Goal: Transaction & Acquisition: Subscribe to service/newsletter

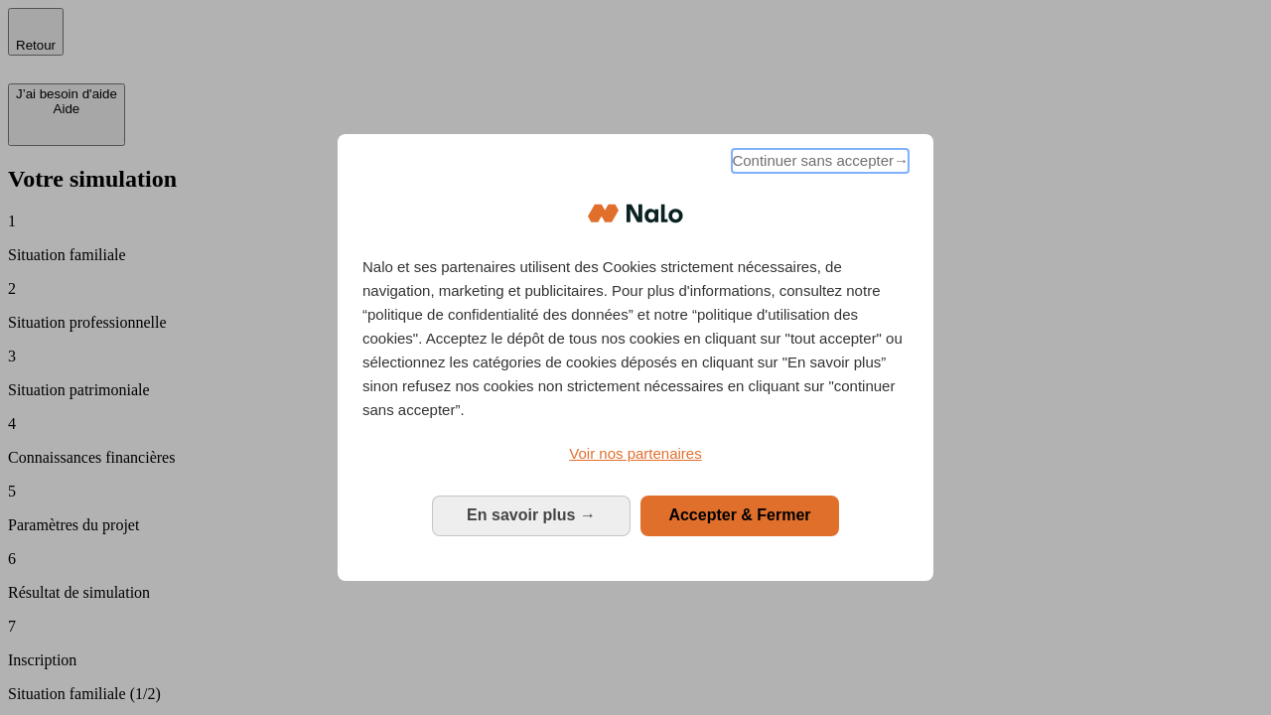
click at [818, 164] on span "Continuer sans accepter →" at bounding box center [820, 161] width 177 height 24
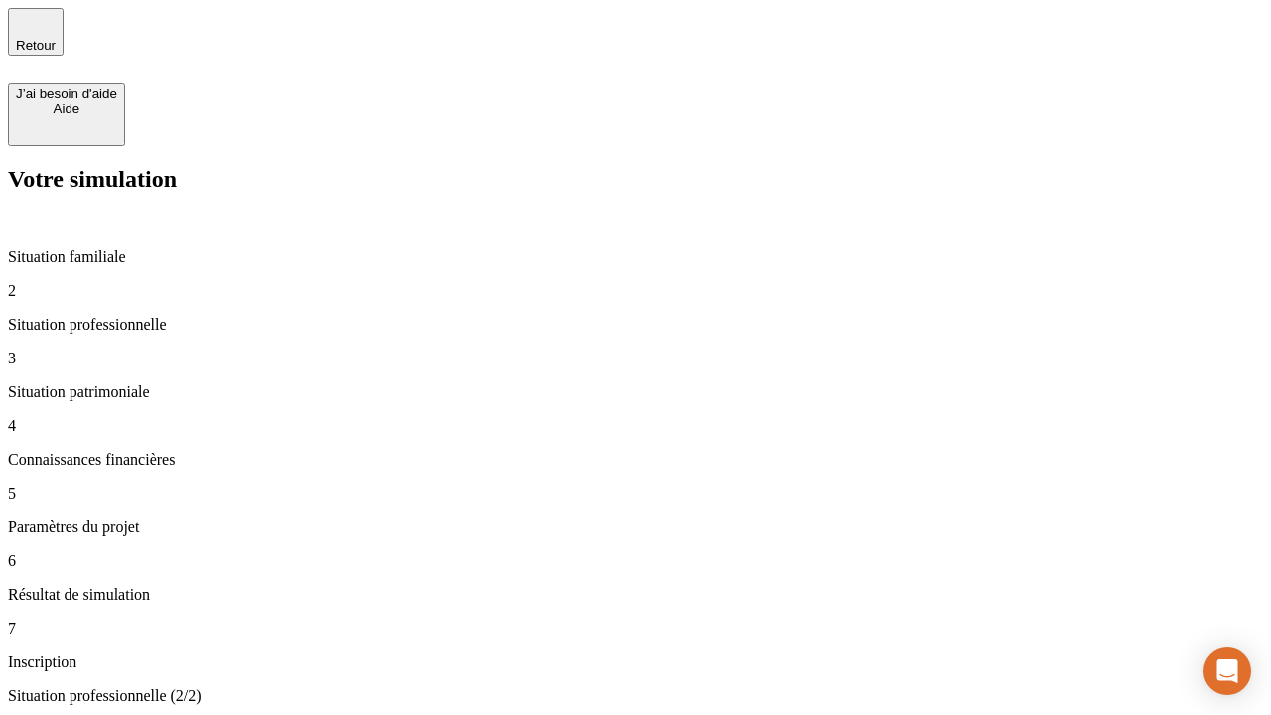
type input "30 000"
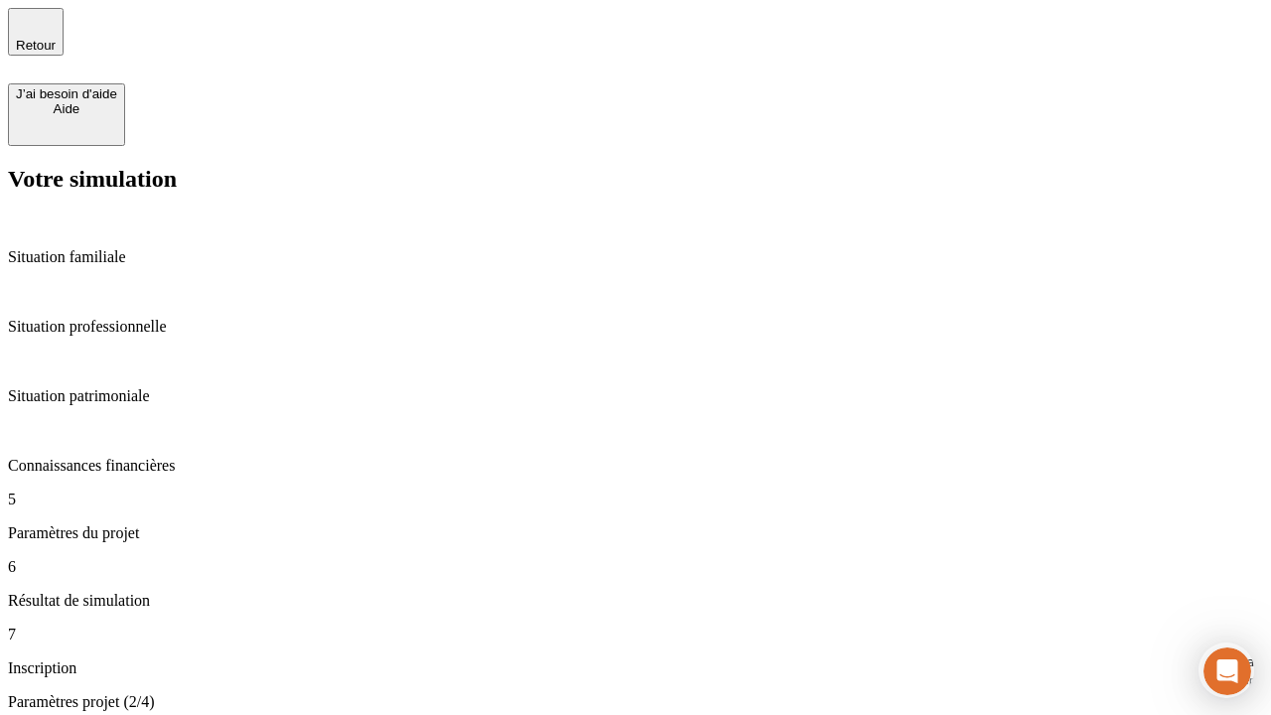
type input "25"
type input "64"
type input "1 000"
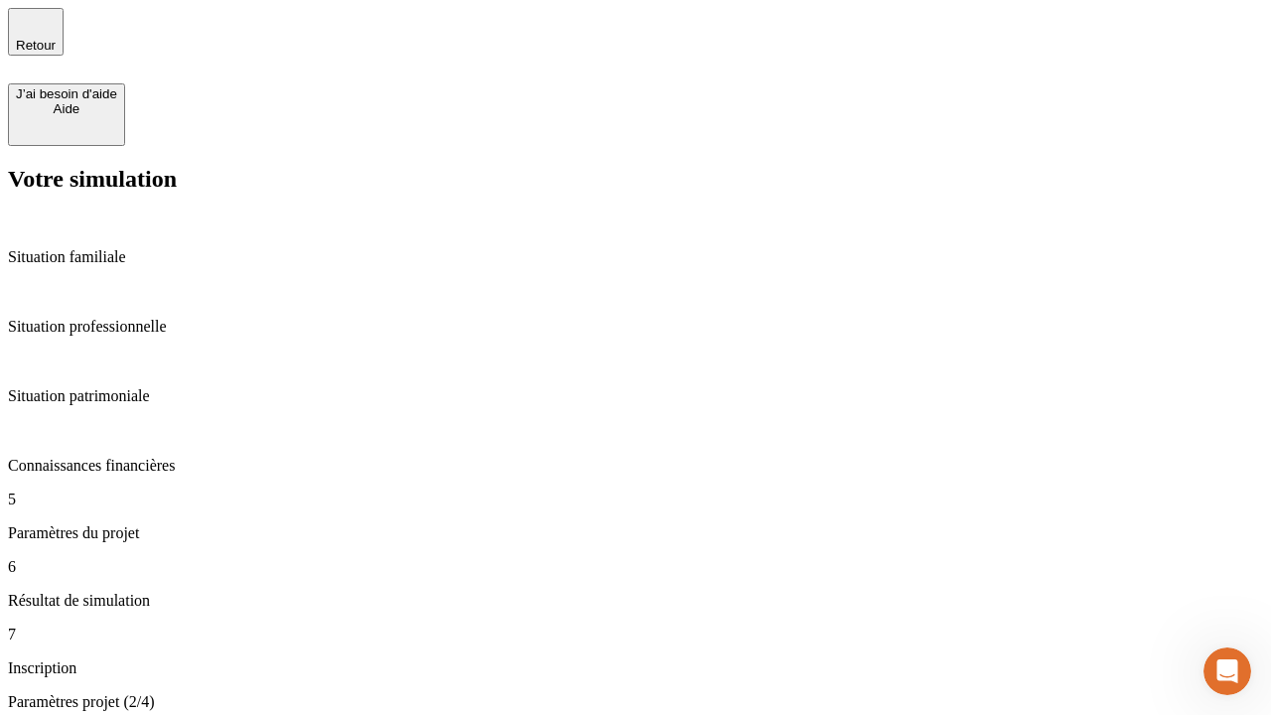
type input "640"
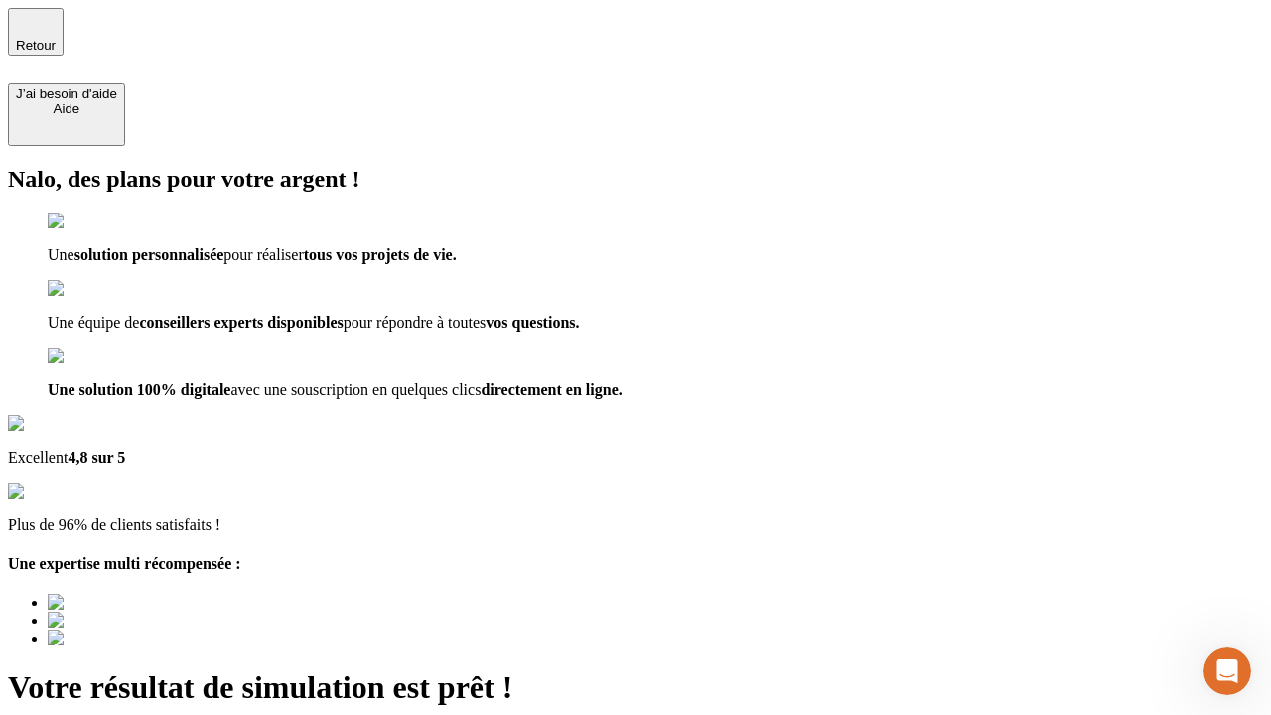
type input "[EMAIL_ADDRESS][PERSON_NAME][DOMAIN_NAME]"
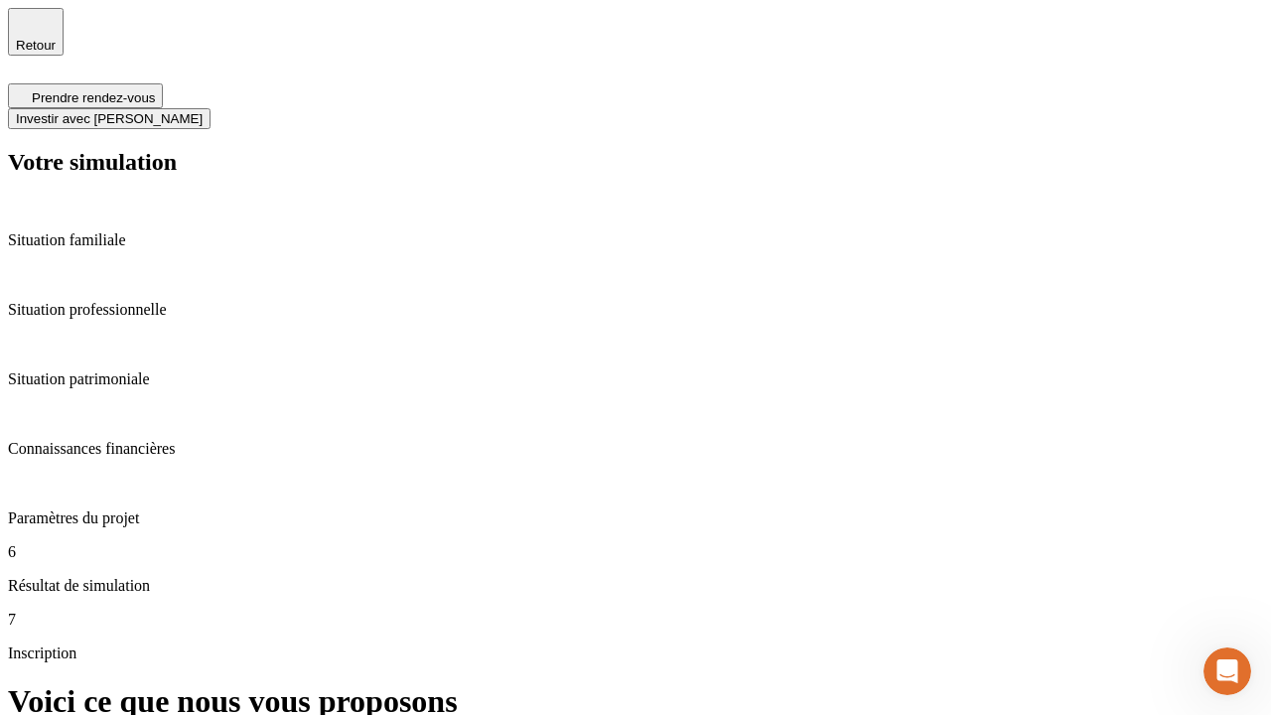
click at [203, 111] on span "Investir avec [PERSON_NAME]" at bounding box center [109, 118] width 187 height 15
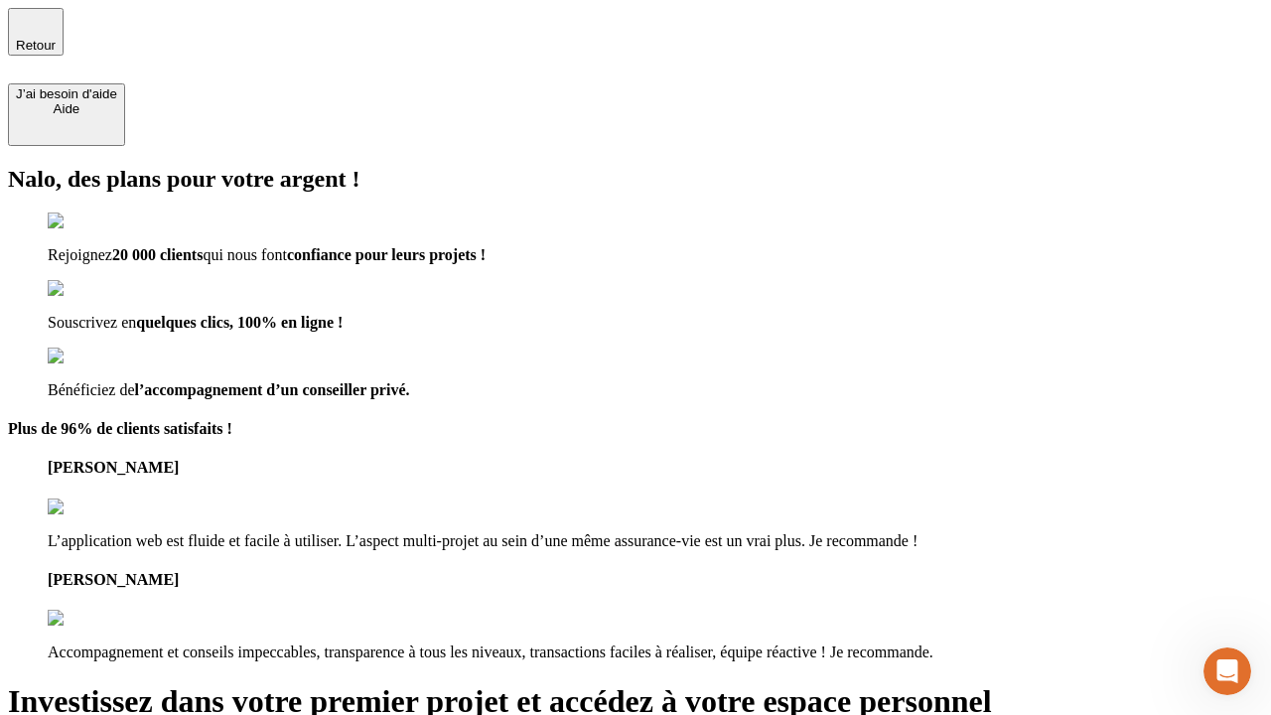
type input "[EMAIL_ADDRESS][PERSON_NAME][DOMAIN_NAME]"
